Goal: Task Accomplishment & Management: Manage account settings

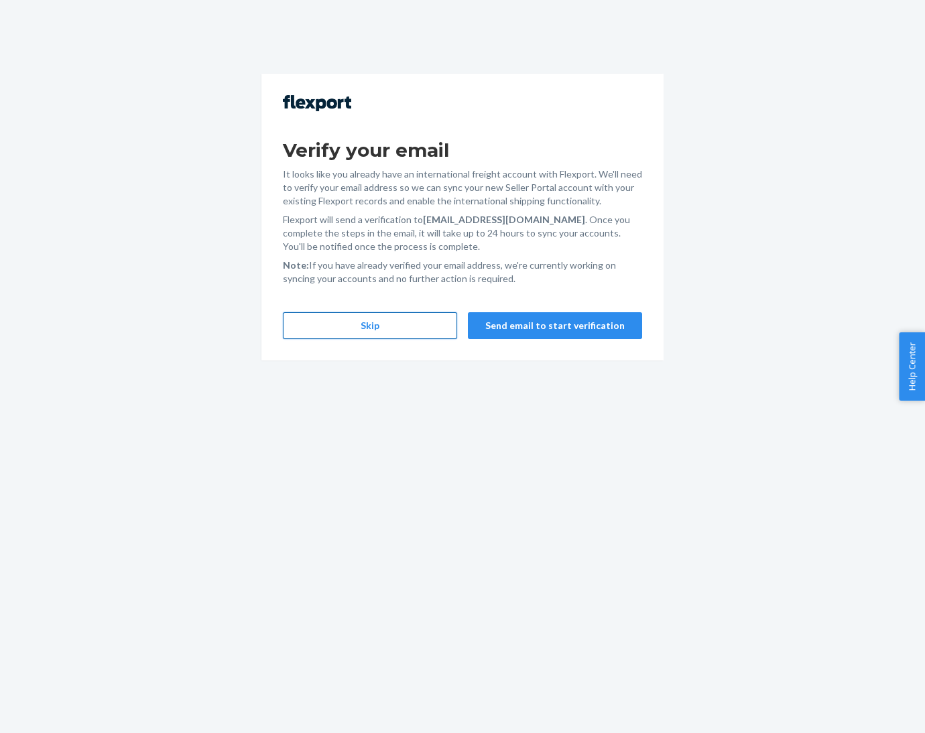
click at [340, 328] on button "Skip" at bounding box center [370, 325] width 174 height 27
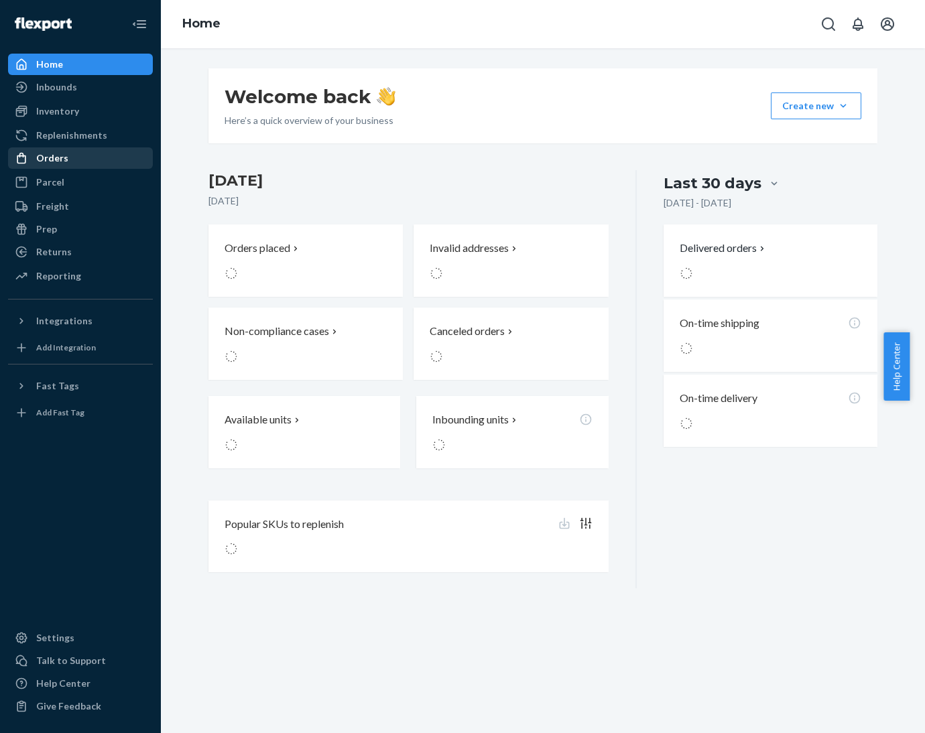
click at [53, 155] on div "Orders" at bounding box center [52, 157] width 32 height 13
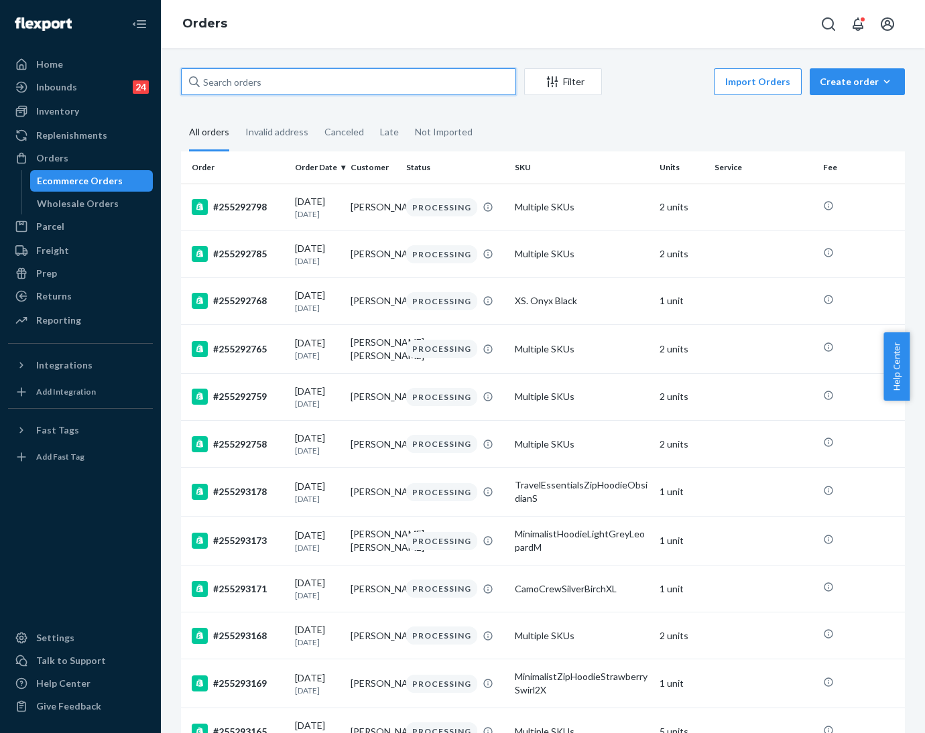
click at [324, 80] on input "text" at bounding box center [348, 81] width 335 height 27
paste input "254956319"
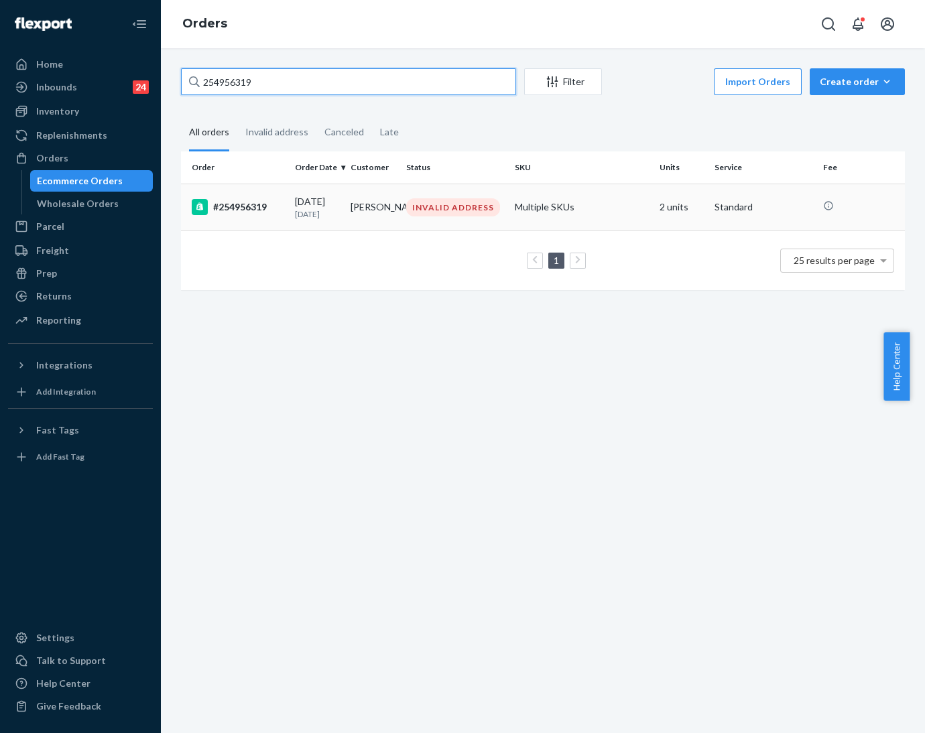
type input "254956319"
click at [410, 208] on div "INVALID ADDRESS" at bounding box center [453, 207] width 94 height 18
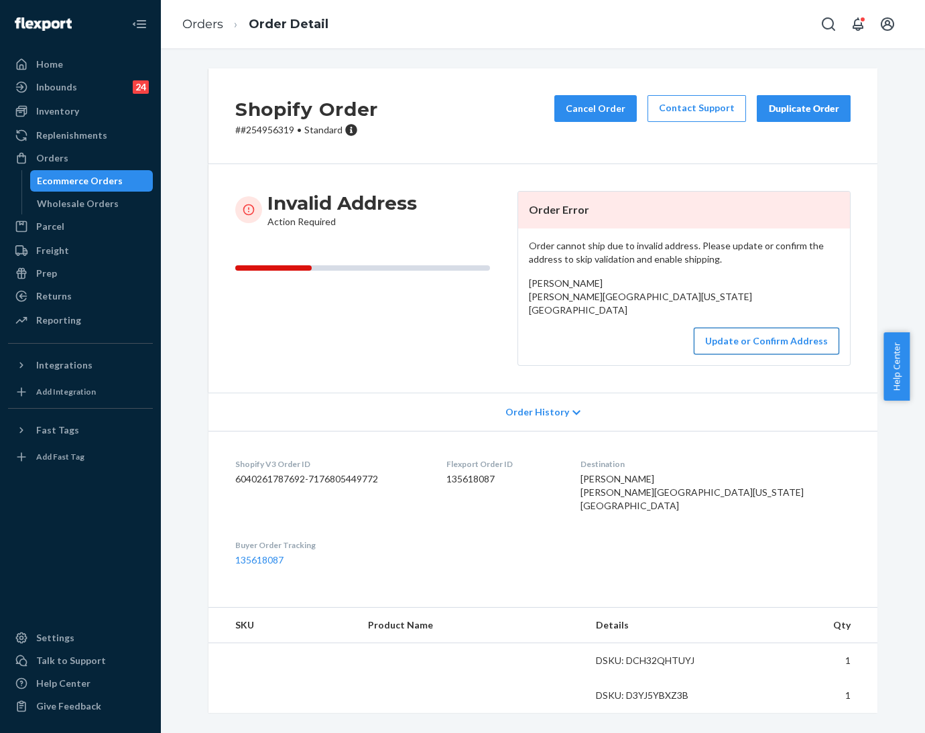
click at [616, 355] on button "Update or Confirm Address" at bounding box center [766, 341] width 145 height 27
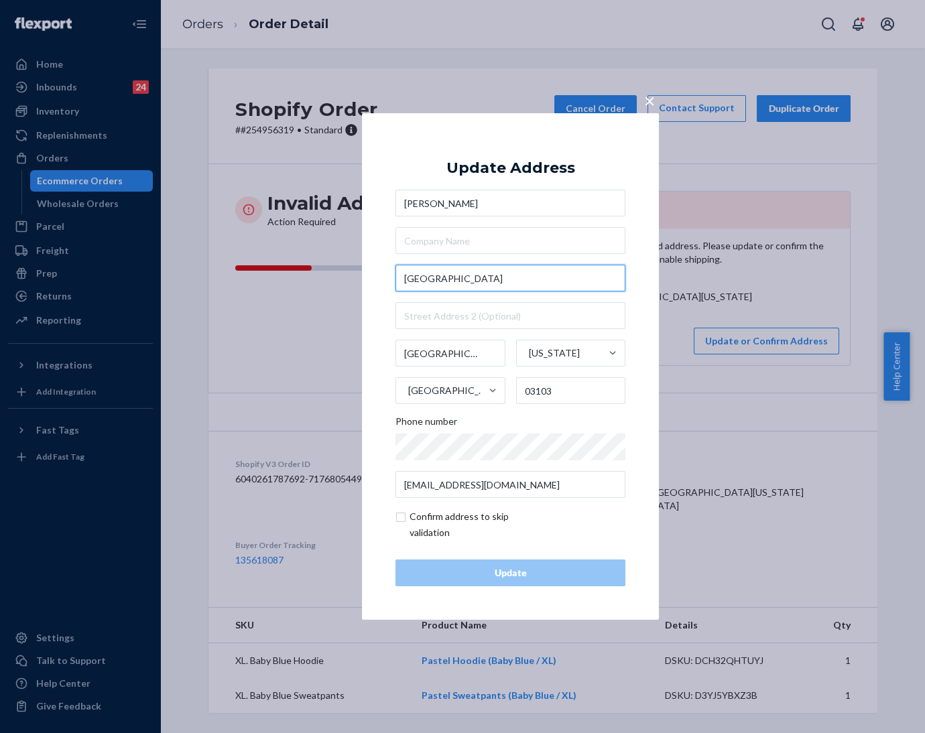
click at [504, 276] on input "[GEOGRAPHIC_DATA]" at bounding box center [510, 278] width 230 height 27
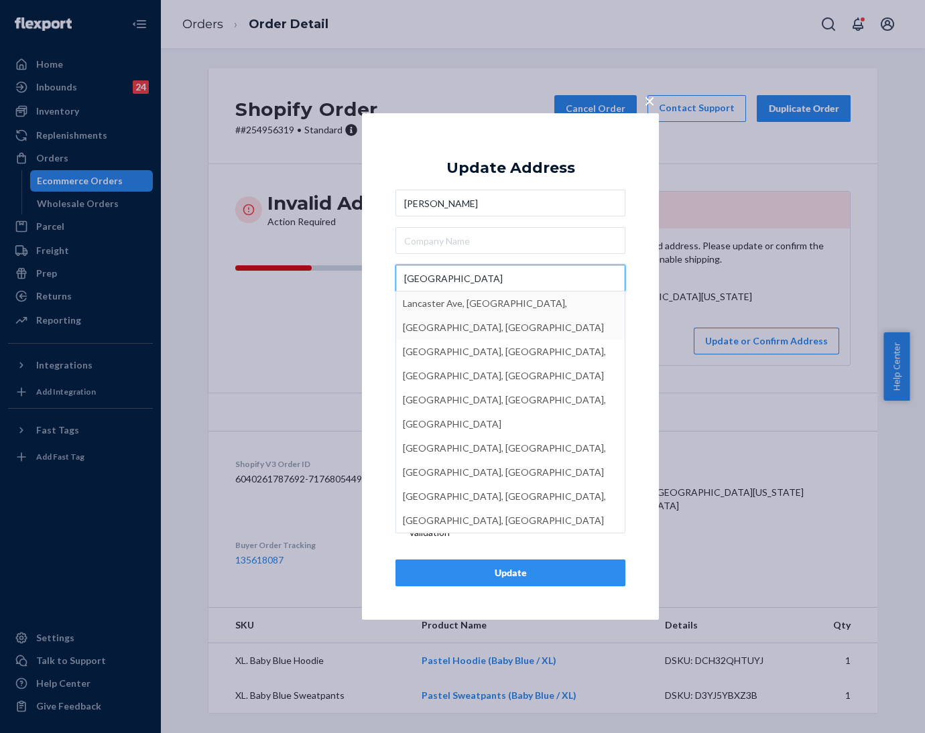
click at [406, 281] on input "[GEOGRAPHIC_DATA]" at bounding box center [510, 278] width 230 height 27
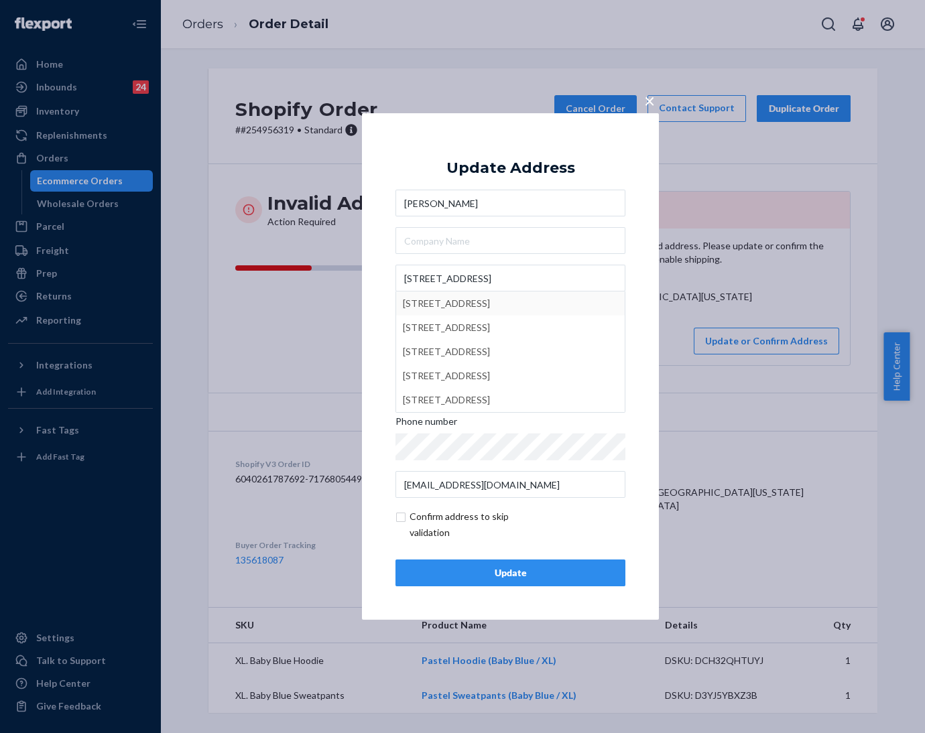
drag, startPoint x: 456, startPoint y: 299, endPoint x: 461, endPoint y: 308, distance: 9.6
type input "[STREET_ADDRESS]"
drag, startPoint x: 522, startPoint y: 572, endPoint x: 655, endPoint y: 561, distance: 133.9
click at [524, 489] on div "Update" at bounding box center [510, 572] width 207 height 13
